Goal: Check status

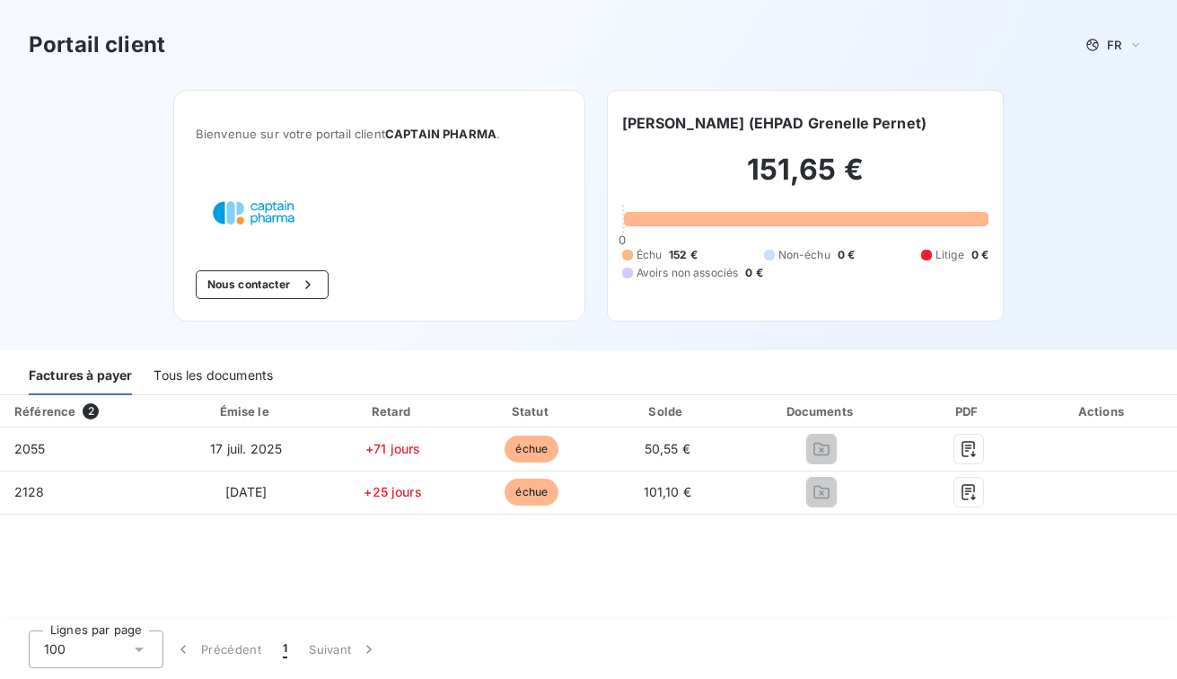
click at [1103, 412] on div "Actions" at bounding box center [1103, 411] width 141 height 18
